Goal: Task Accomplishment & Management: Use online tool/utility

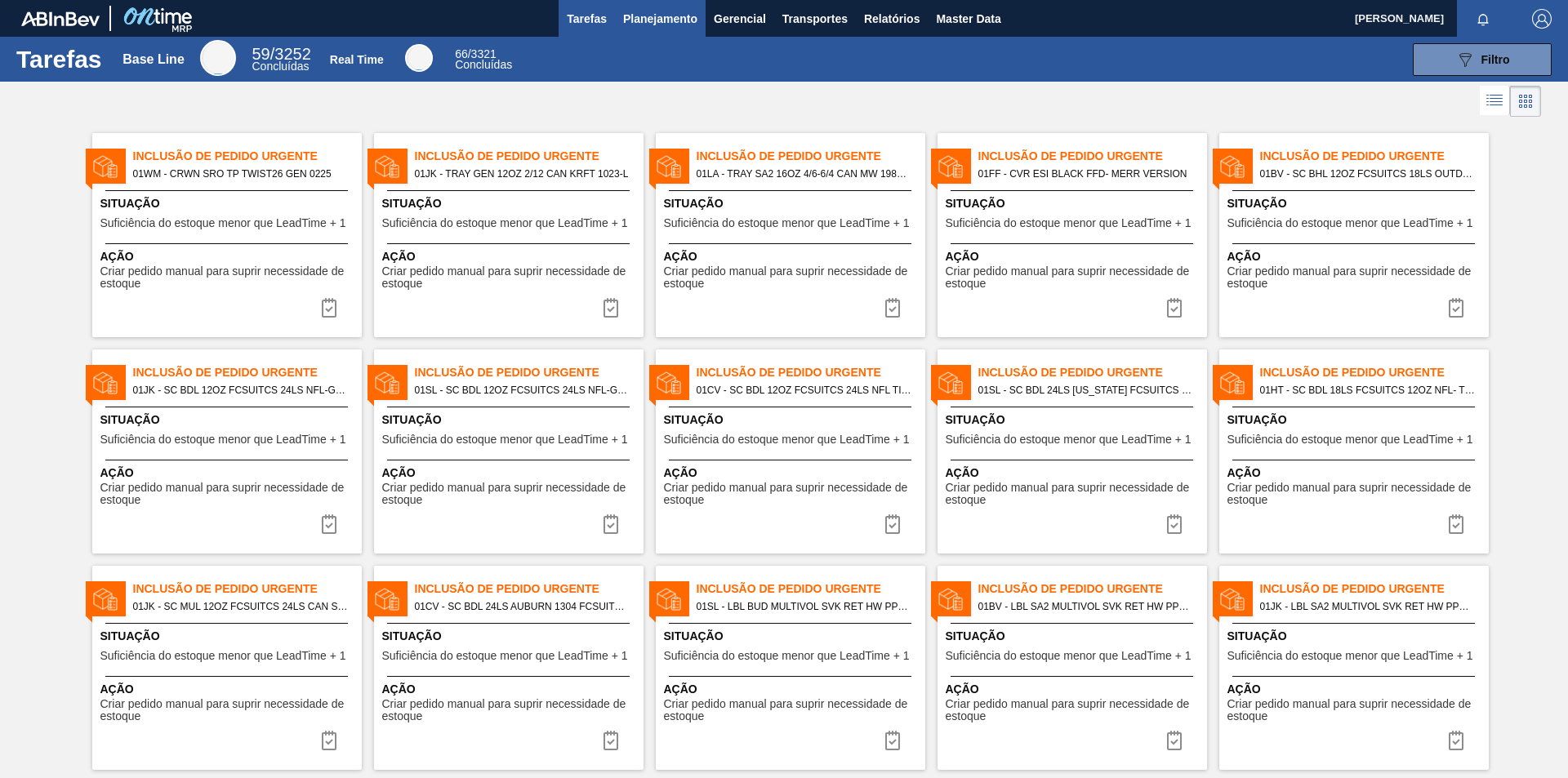
click at [644, 22] on span "Planejamento" at bounding box center [660, 19] width 74 height 20
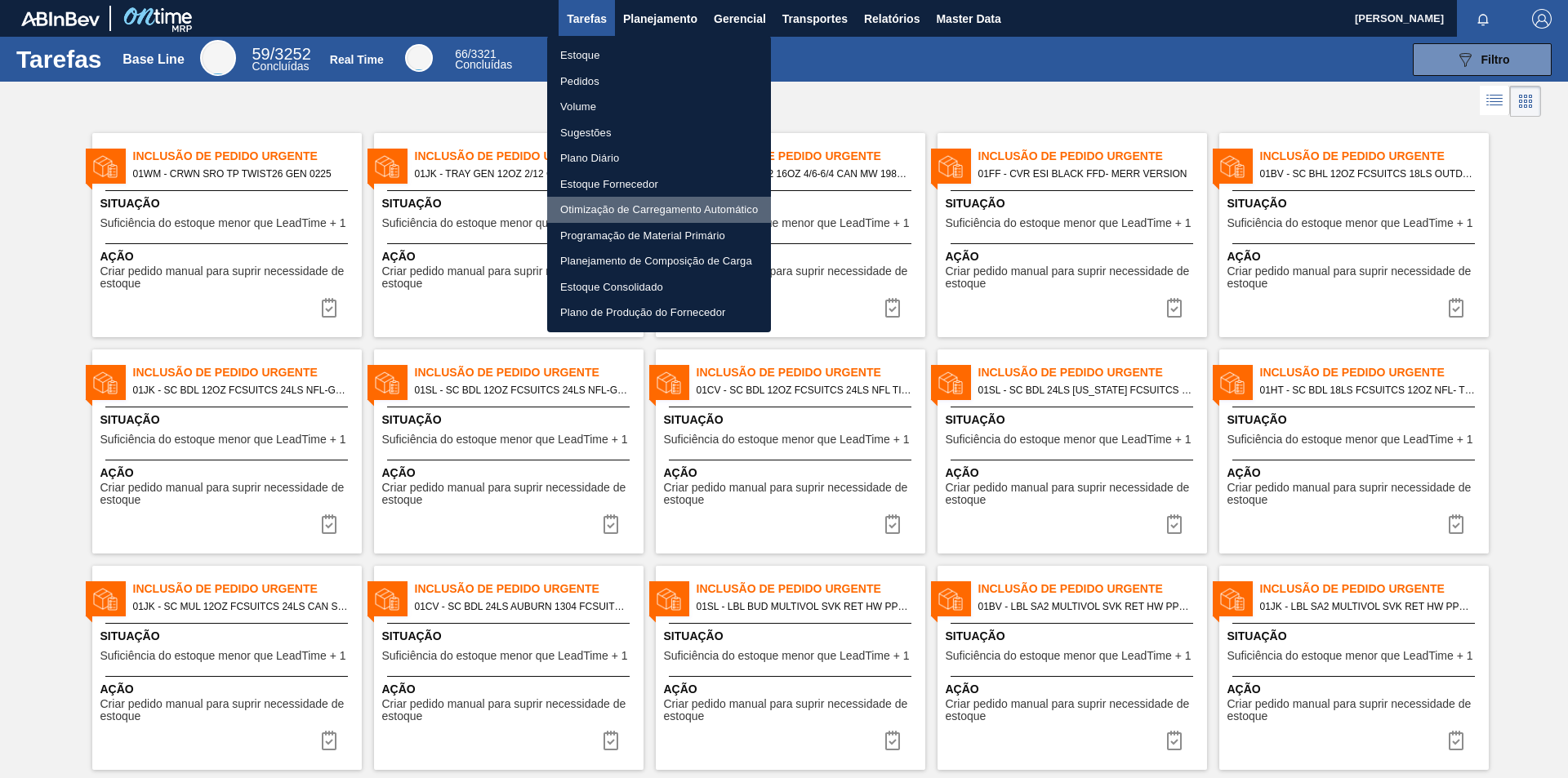
click at [634, 213] on li "Otimização de Carregamento Automático" at bounding box center [659, 209] width 223 height 26
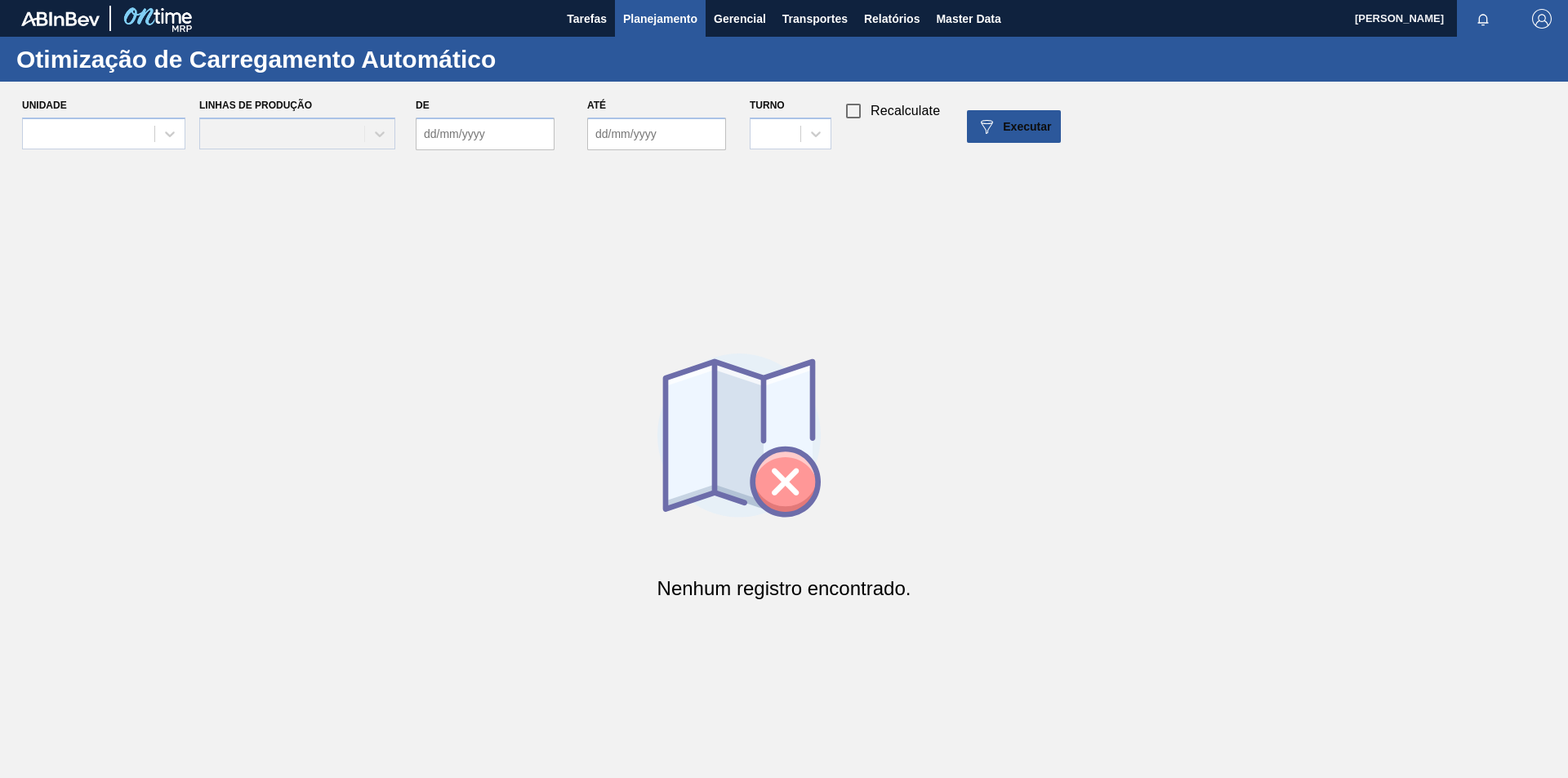
click at [653, 19] on span "Planejamento" at bounding box center [660, 19] width 74 height 20
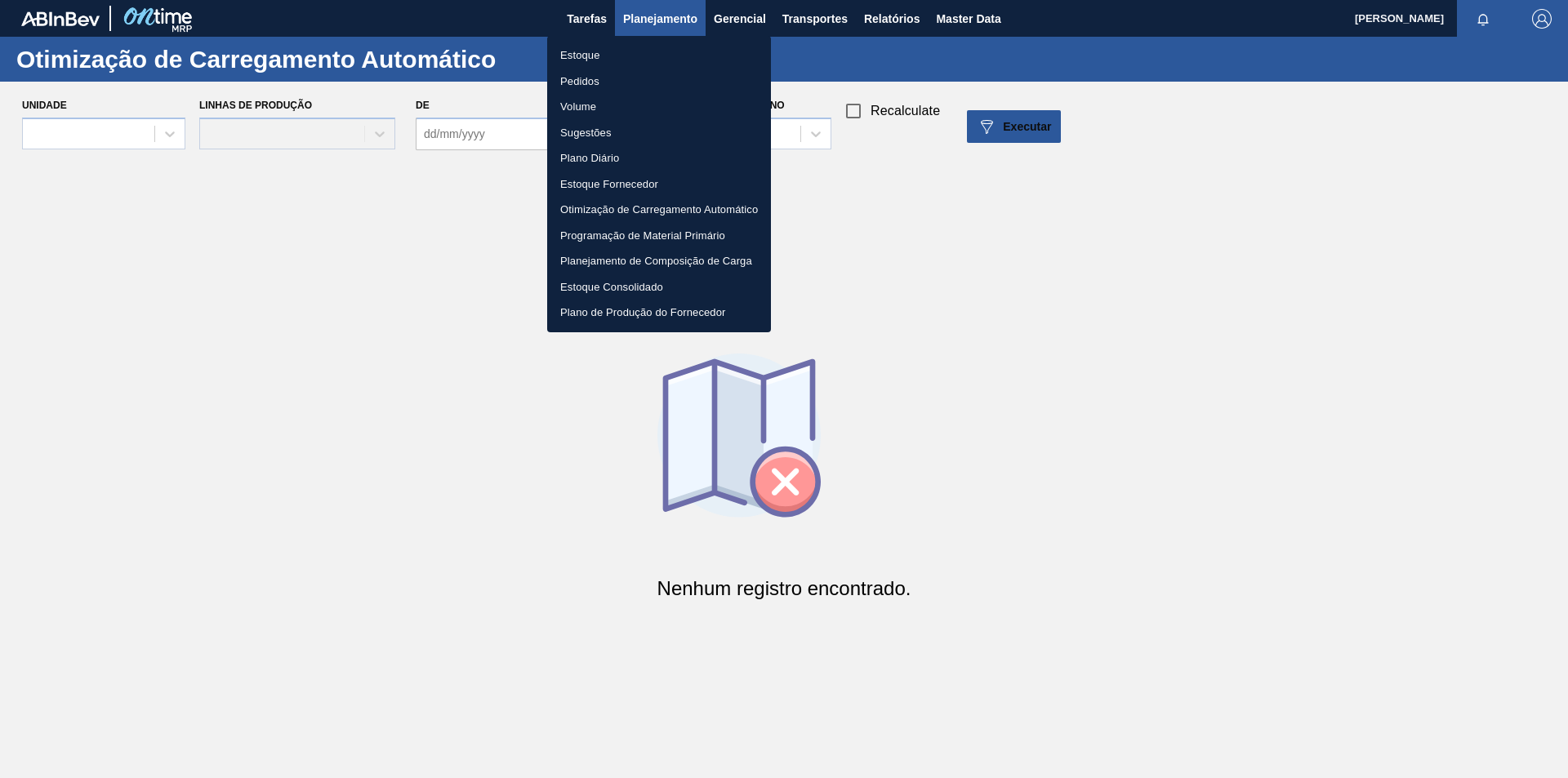
drag, startPoint x: 488, startPoint y: 186, endPoint x: 269, endPoint y: 163, distance: 220.2
click at [482, 185] on div at bounding box center [784, 389] width 1568 height 778
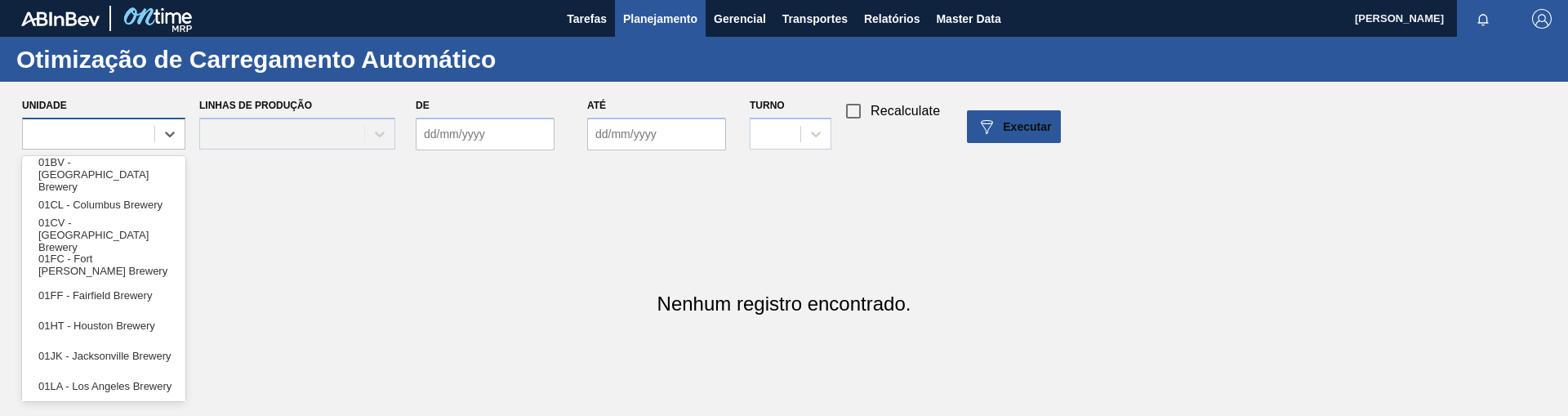
click at [150, 139] on div at bounding box center [88, 133] width 131 height 23
click at [112, 169] on div "01BV - [GEOGRAPHIC_DATA] Brewery" at bounding box center [103, 174] width 163 height 30
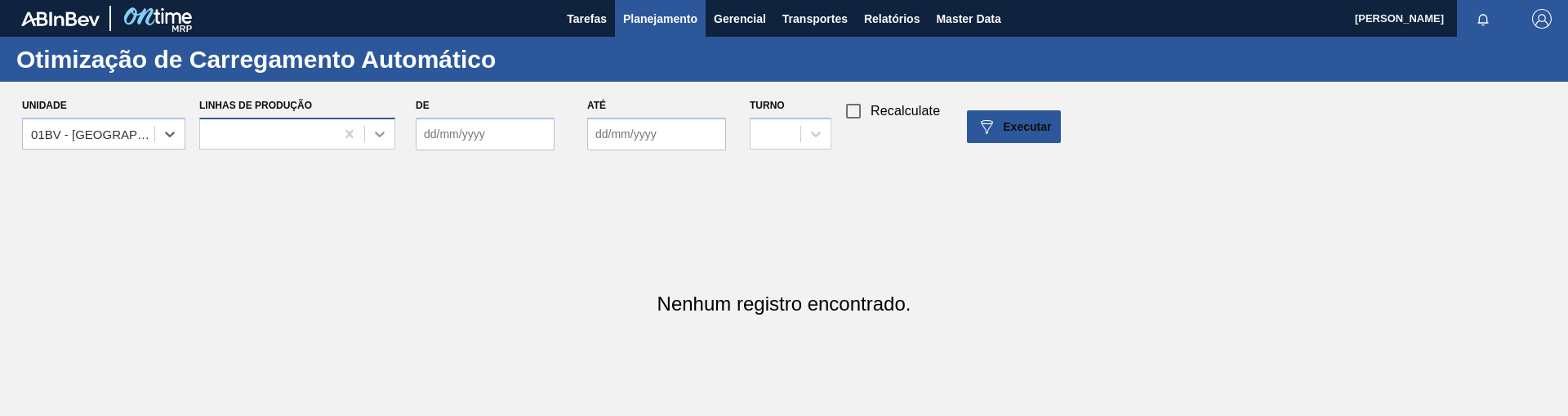
click at [372, 129] on icon at bounding box center [380, 134] width 17 height 17
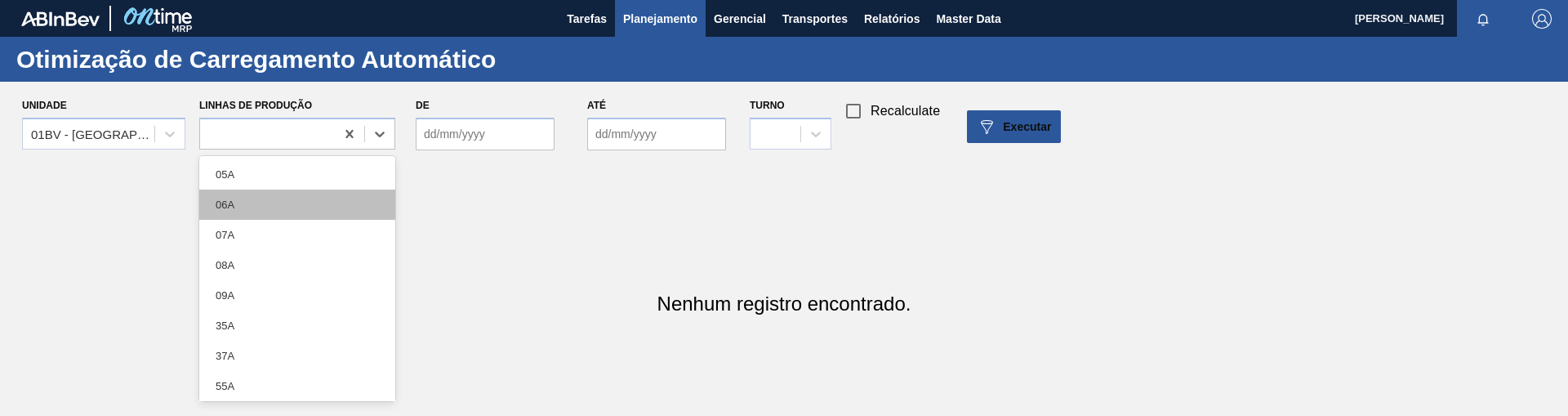
click at [269, 197] on div "06A" at bounding box center [297, 205] width 196 height 30
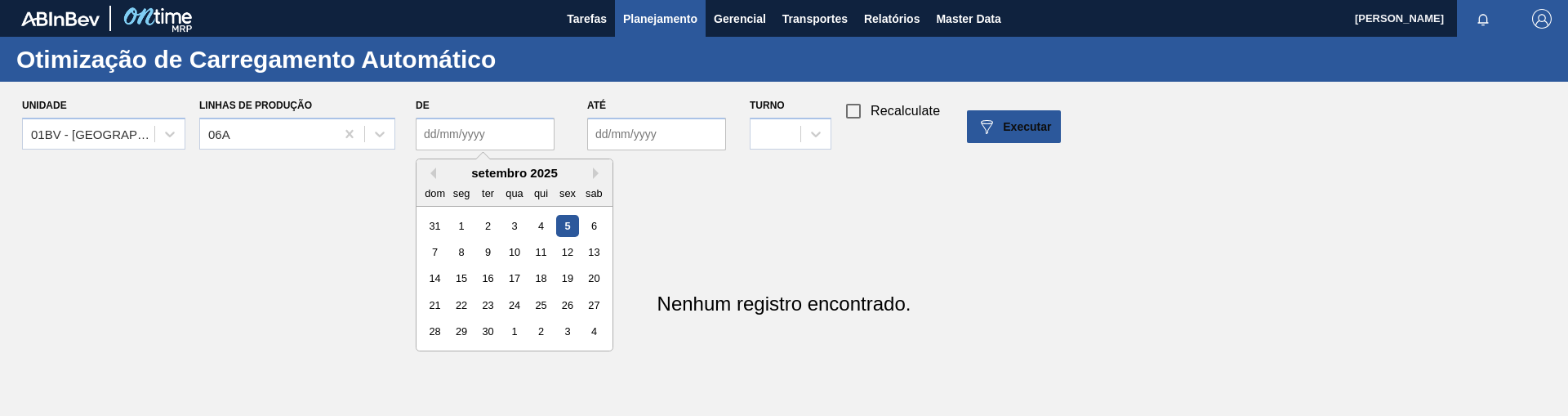
click at [531, 137] on input "De" at bounding box center [485, 133] width 139 height 33
type input "[DATE]"
click at [612, 136] on input "Até" at bounding box center [656, 133] width 139 height 33
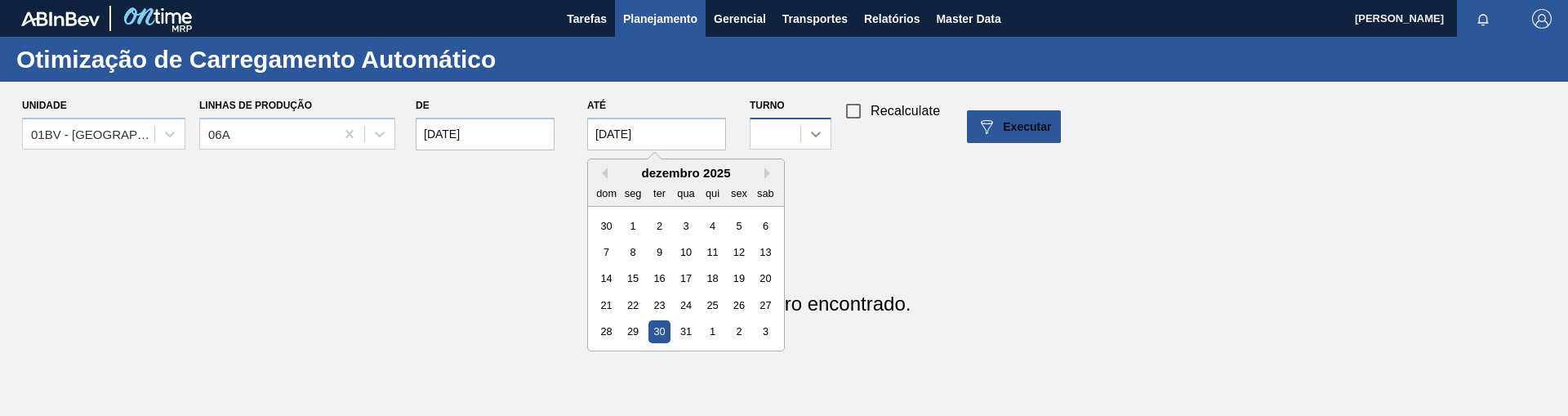
type input "[DATE]"
click at [822, 128] on icon at bounding box center [817, 134] width 17 height 17
click at [778, 180] on div "1" at bounding box center [791, 174] width 82 height 30
click at [1055, 117] on button "Executar" at bounding box center [1014, 126] width 94 height 33
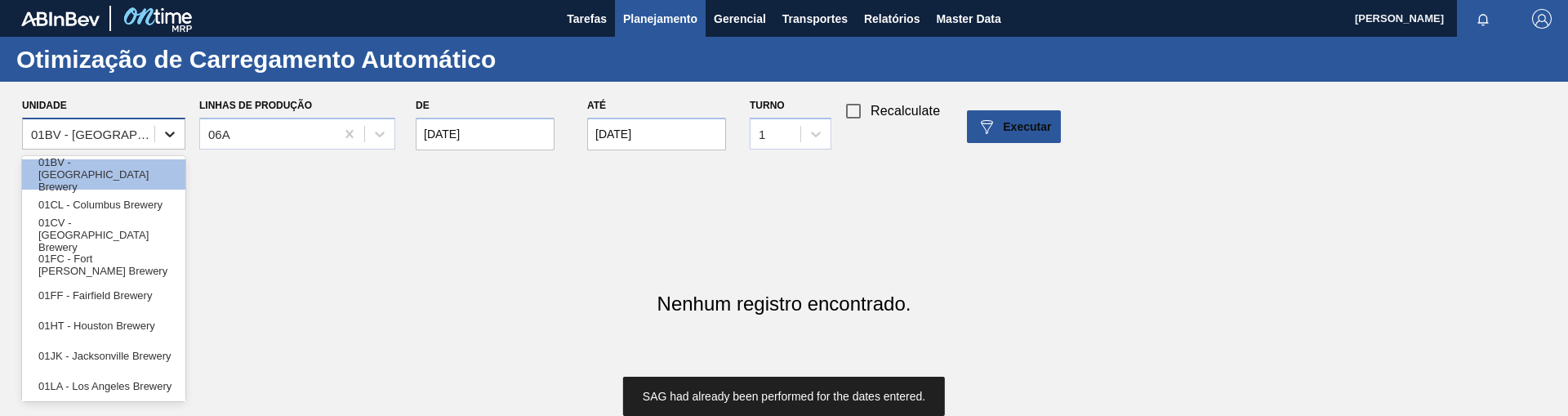
click at [172, 126] on icon at bounding box center [170, 134] width 17 height 17
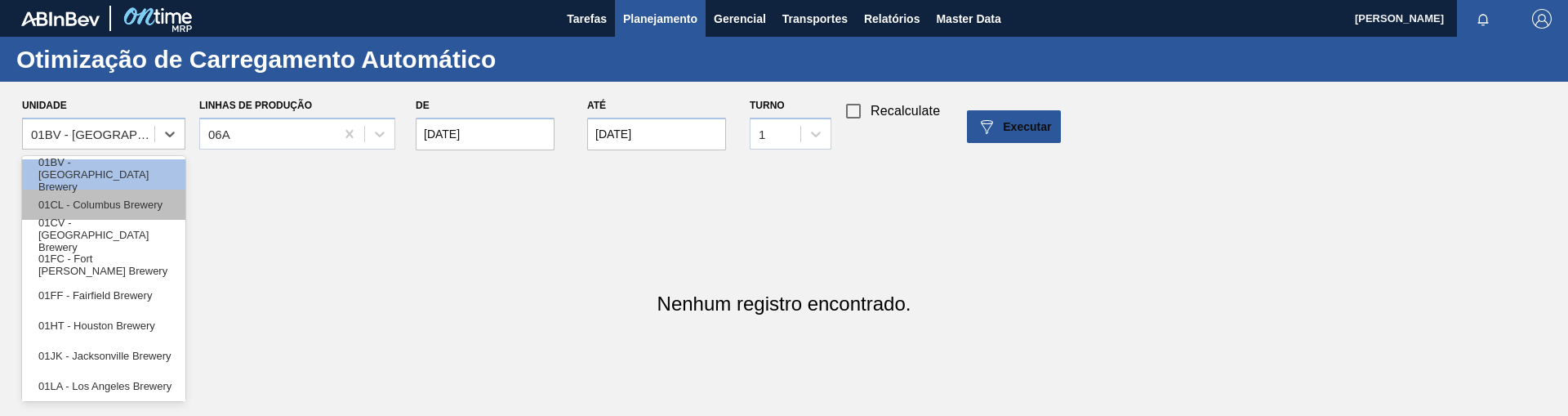
click at [136, 203] on div "01CL - Columbus Brewery" at bounding box center [103, 205] width 163 height 30
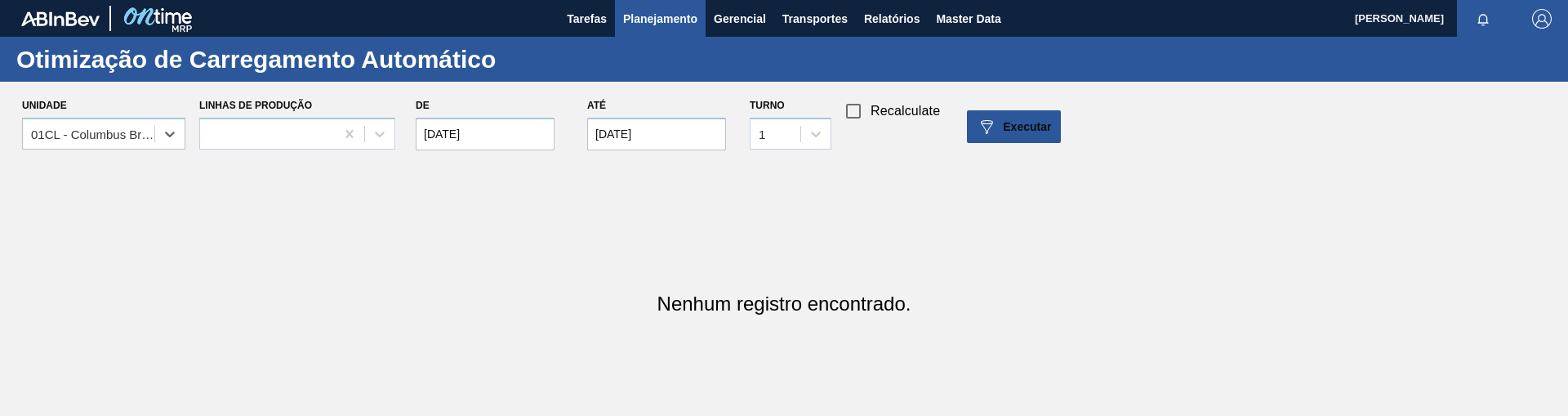
click at [669, 20] on span "Planejamento" at bounding box center [660, 19] width 74 height 20
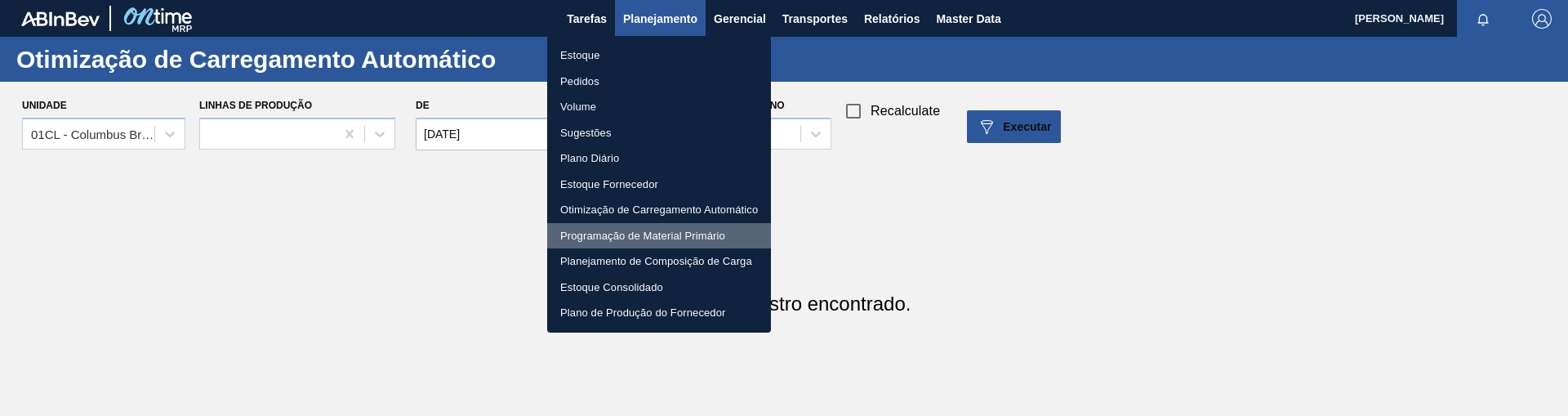
click at [642, 235] on li "Programação de Material Primário" at bounding box center [659, 235] width 223 height 26
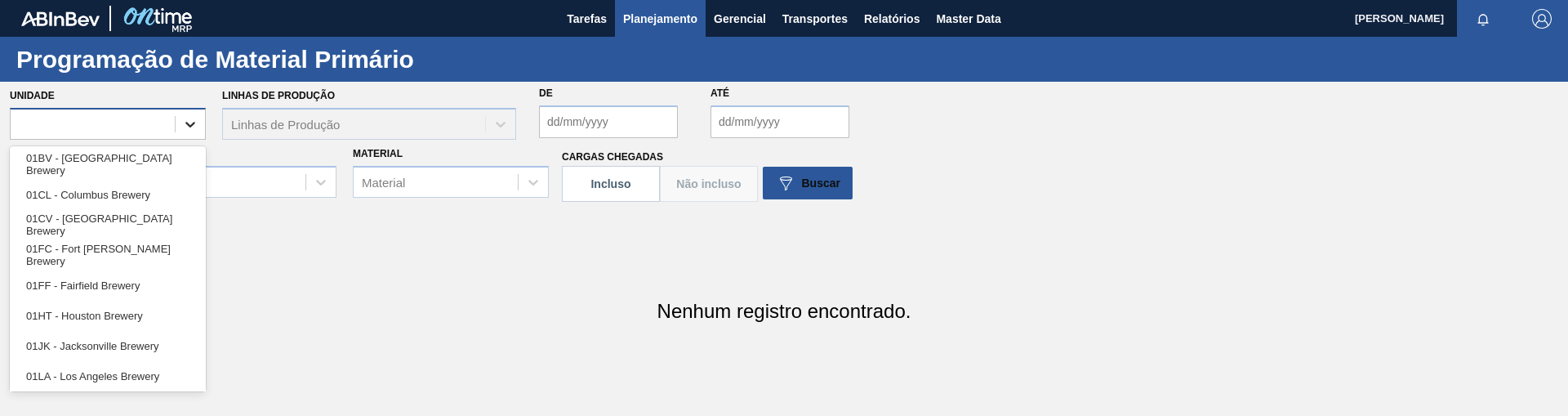
click at [190, 122] on icon at bounding box center [191, 125] width 17 height 17
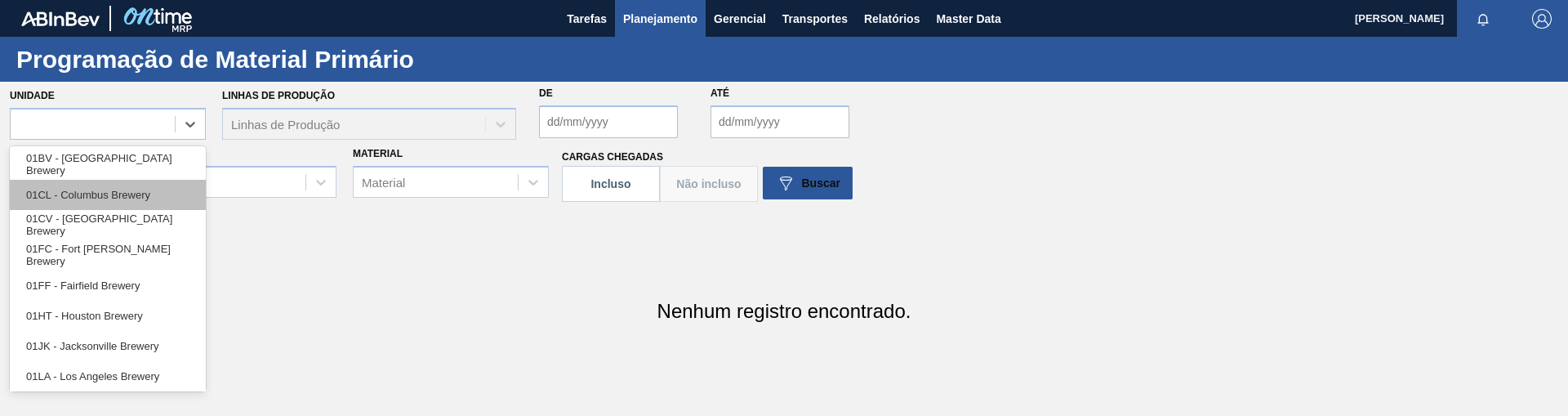
click at [81, 186] on div "01CL - Columbus Brewery" at bounding box center [108, 195] width 196 height 30
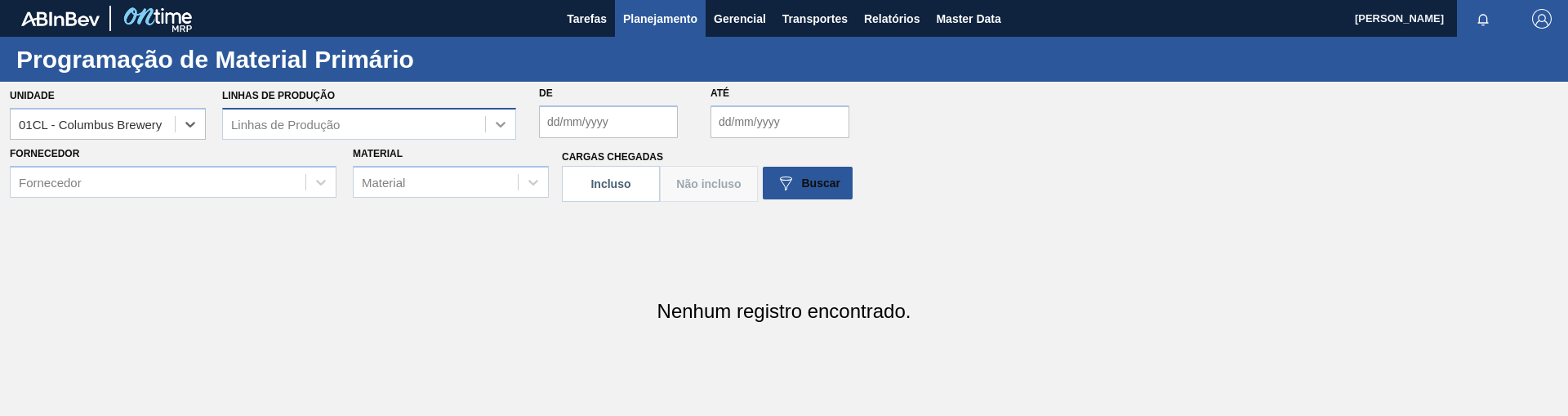
click at [503, 130] on icon at bounding box center [501, 125] width 17 height 17
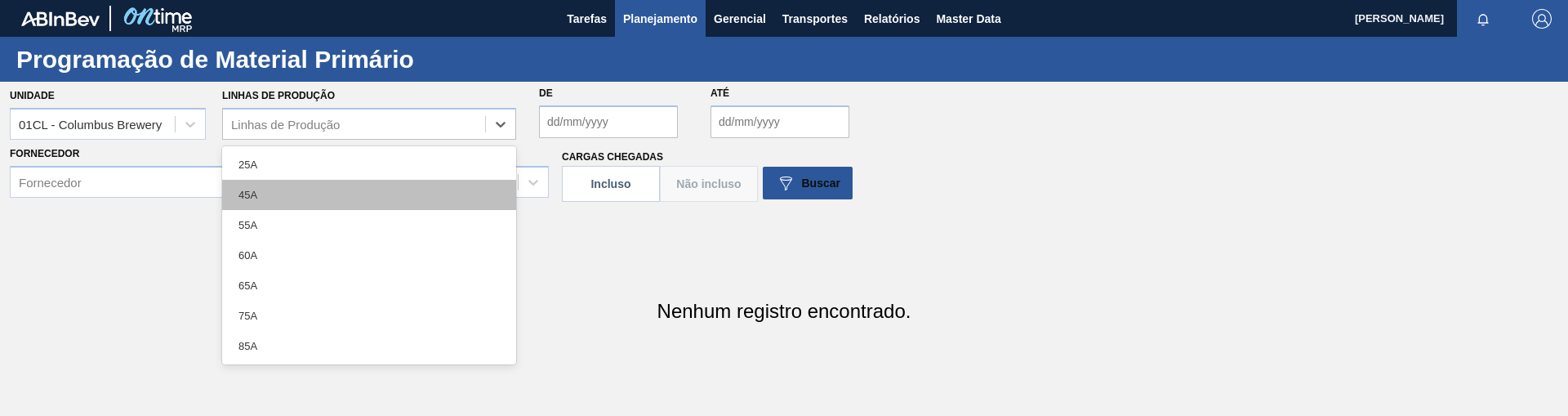
click at [261, 189] on div "45A" at bounding box center [370, 195] width 294 height 30
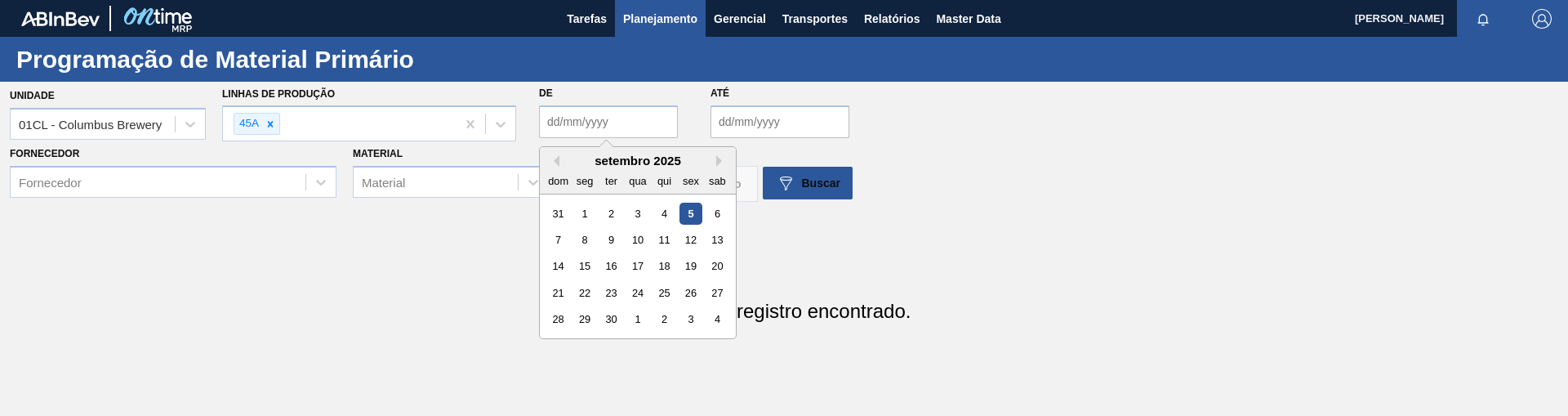
click at [570, 120] on input "De" at bounding box center [608, 121] width 139 height 33
type input "01/01/20025"
click at [588, 125] on input "01/01/20025" at bounding box center [608, 121] width 139 height 33
